Goal: Information Seeking & Learning: Learn about a topic

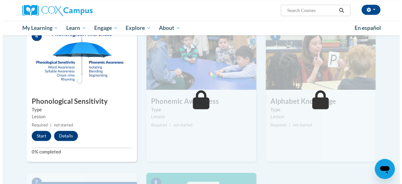
scroll to position [286, 0]
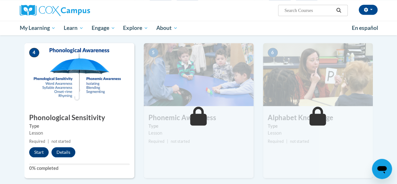
click at [43, 154] on button "Start" at bounding box center [38, 152] width 19 height 10
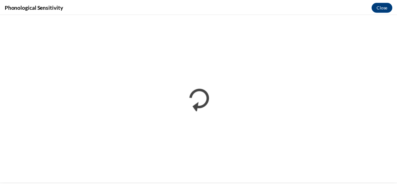
scroll to position [0, 0]
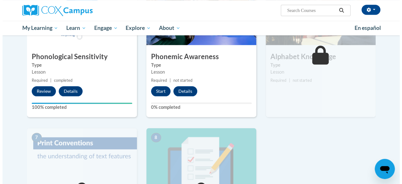
scroll to position [343, 0]
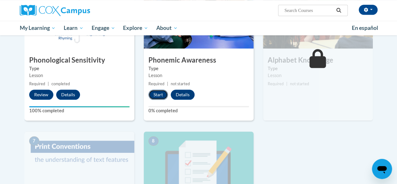
click at [157, 94] on button "Start" at bounding box center [157, 94] width 19 height 10
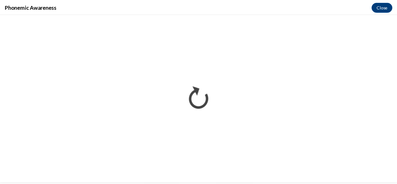
scroll to position [0, 0]
click at [386, 8] on button "Close" at bounding box center [386, 7] width 21 height 10
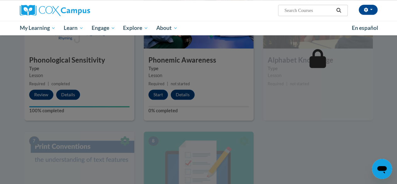
click at [328, 143] on div at bounding box center [198, 92] width 397 height 184
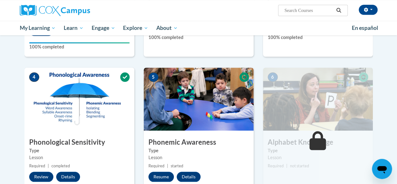
scroll to position [260, 0]
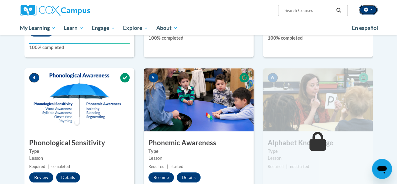
click at [371, 10] on span "button" at bounding box center [371, 9] width 3 height 1
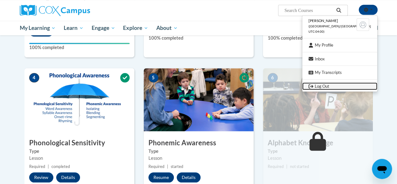
click at [335, 86] on link "Log Out" at bounding box center [339, 86] width 75 height 8
